Goal: Check status: Check status

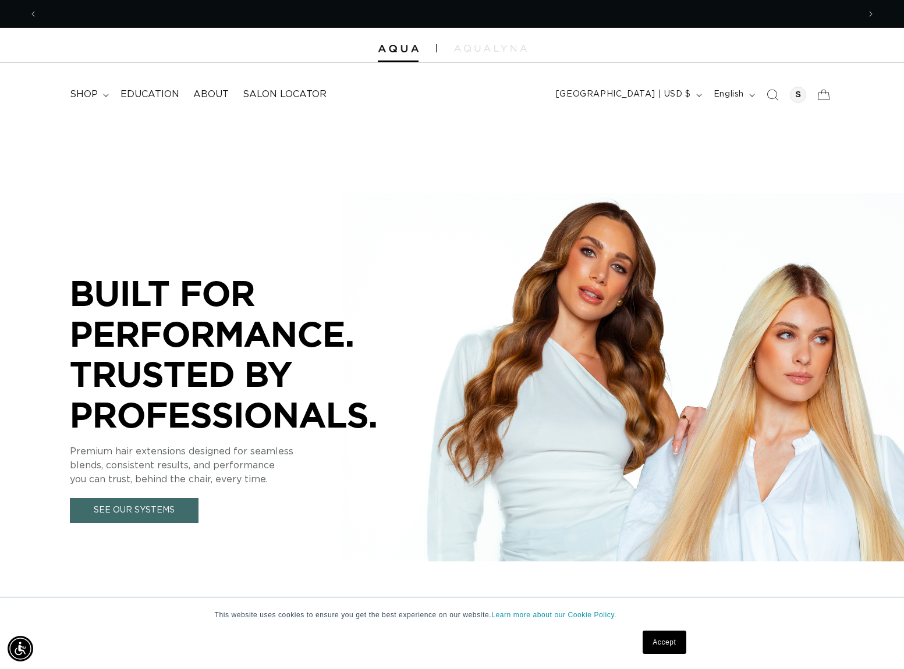
scroll to position [0, 821]
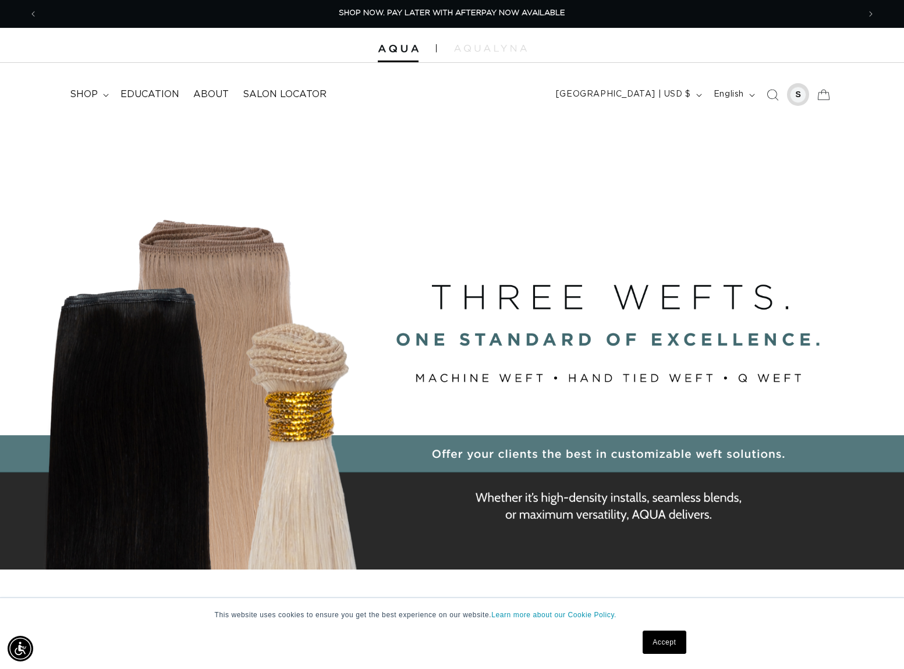
click at [801, 95] on div at bounding box center [798, 95] width 16 height 16
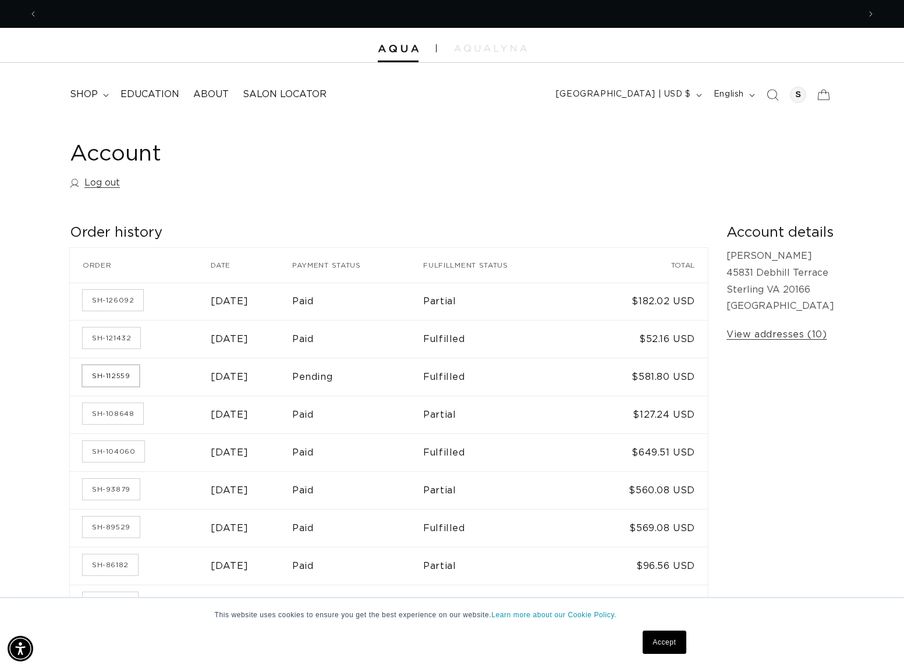
scroll to position [0, 1643]
click at [115, 379] on link "SH-112559" at bounding box center [111, 376] width 56 height 21
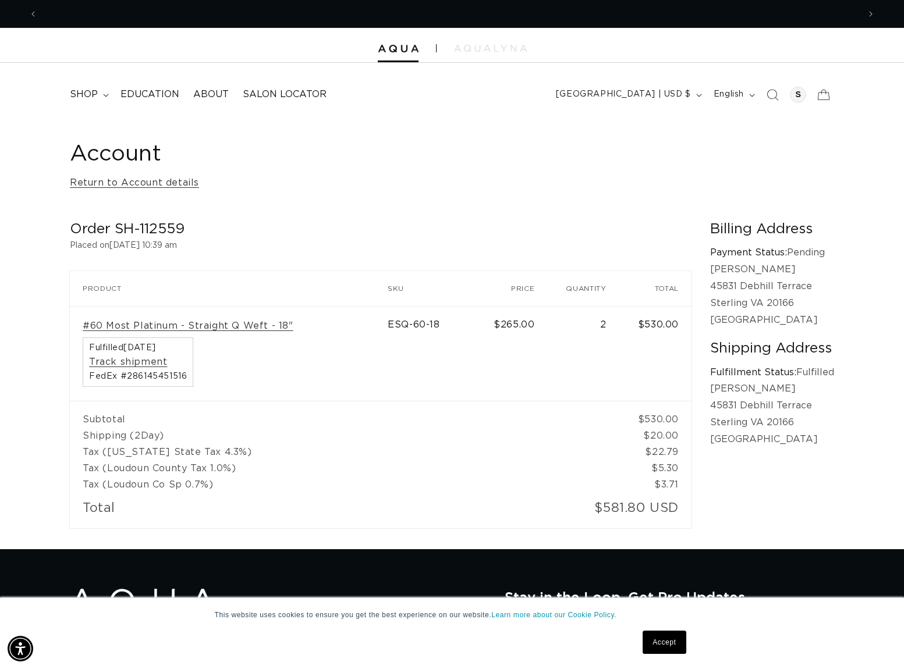
scroll to position [0, 821]
